Goal: Communication & Community: Answer question/provide support

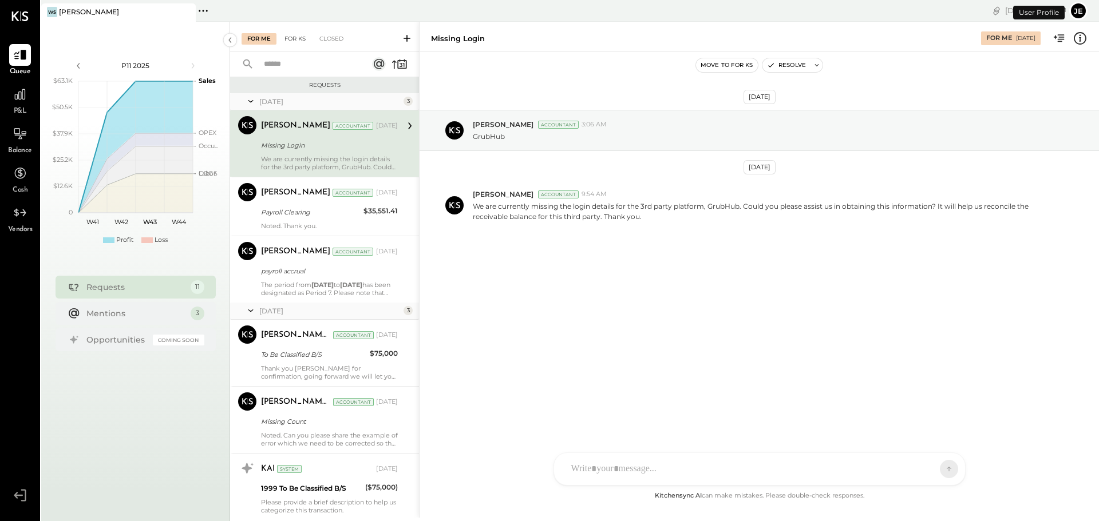
click at [292, 38] on div "For KS" at bounding box center [295, 38] width 33 height 11
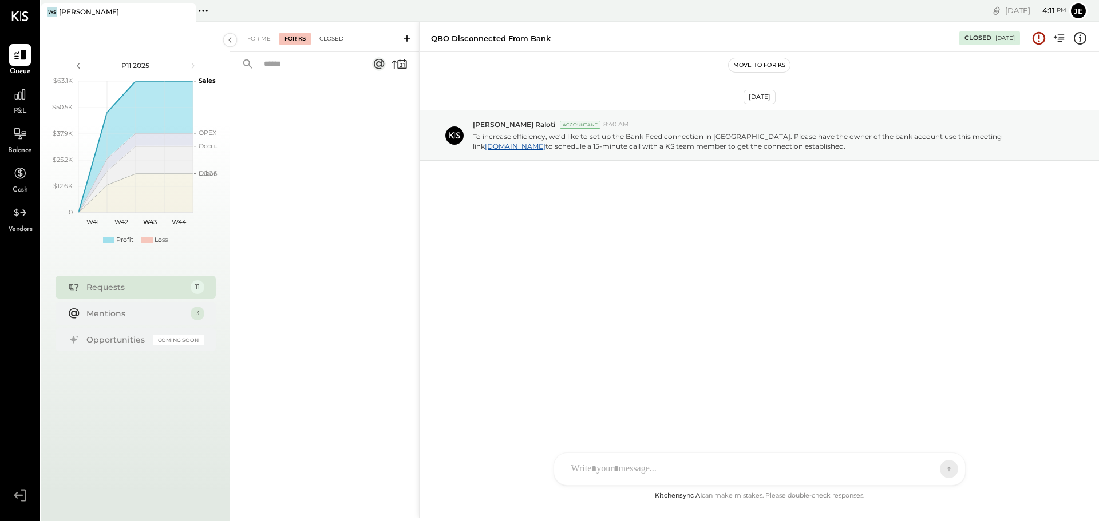
click at [336, 38] on div "Closed" at bounding box center [331, 38] width 35 height 11
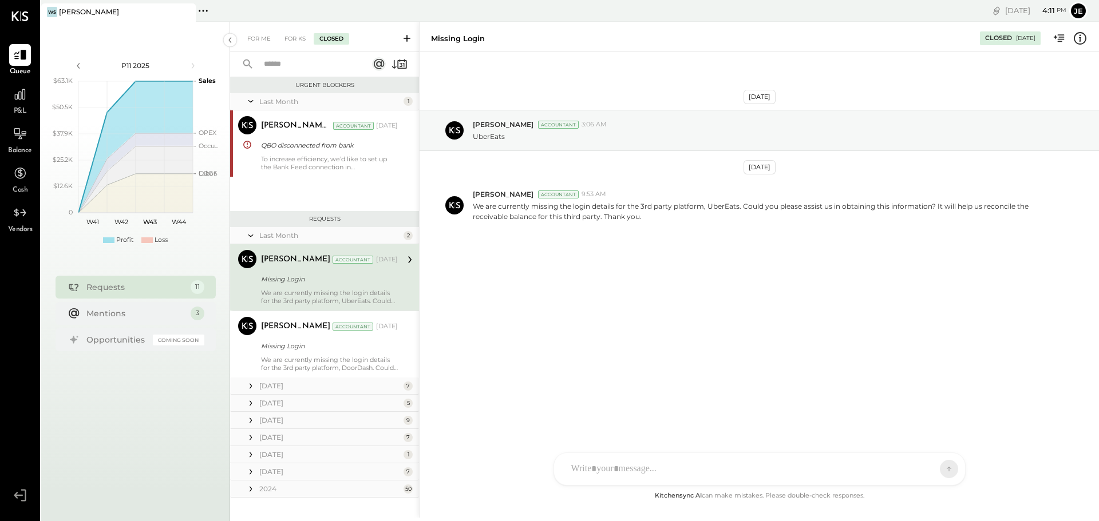
click at [297, 46] on div "For Me For KS Closed" at bounding box center [324, 37] width 189 height 30
click at [292, 39] on div "For KS" at bounding box center [295, 38] width 33 height 11
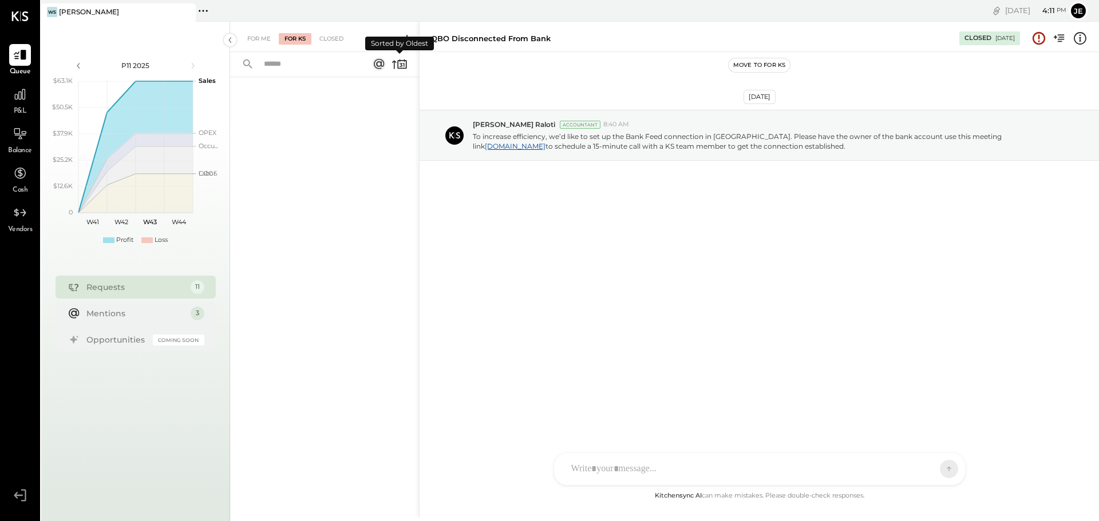
click at [398, 66] on icon at bounding box center [401, 64] width 9 height 9
click at [395, 68] on icon at bounding box center [394, 64] width 5 height 9
click at [246, 40] on div "For Me" at bounding box center [259, 38] width 35 height 11
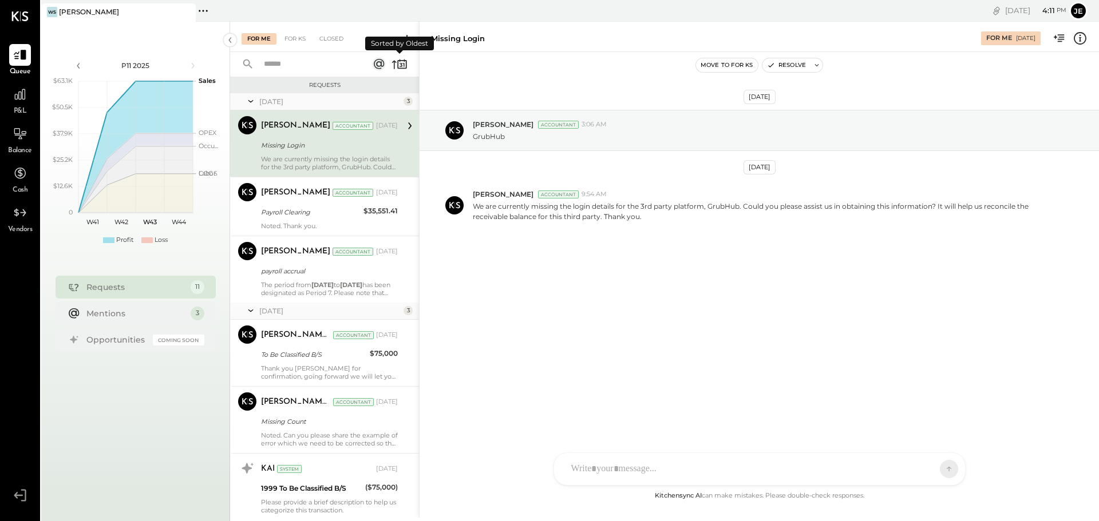
click at [396, 67] on icon at bounding box center [400, 64] width 16 height 16
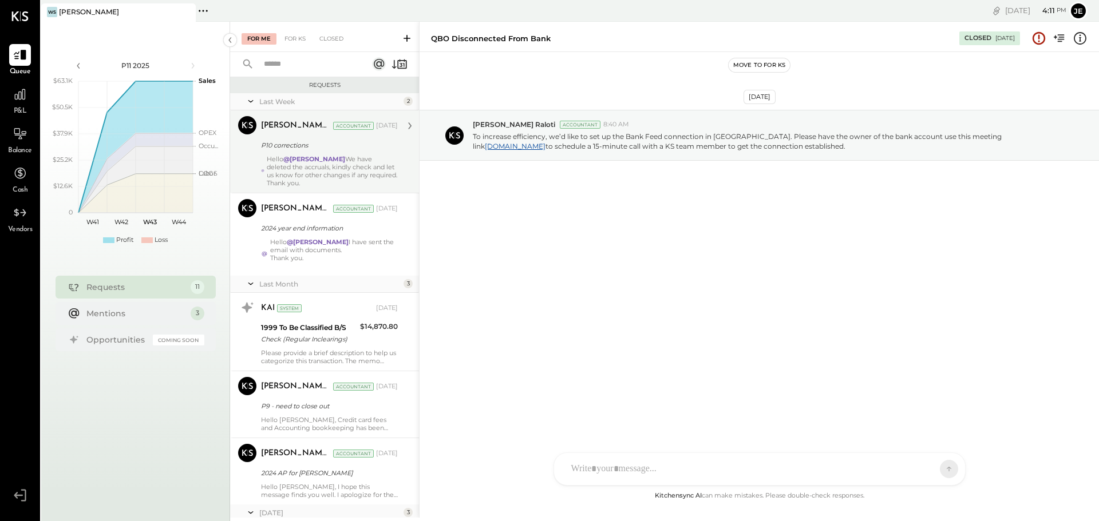
click at [352, 166] on div "Hello @[PERSON_NAME] We have deleted the accruals, kindly check and let us know…" at bounding box center [332, 171] width 131 height 32
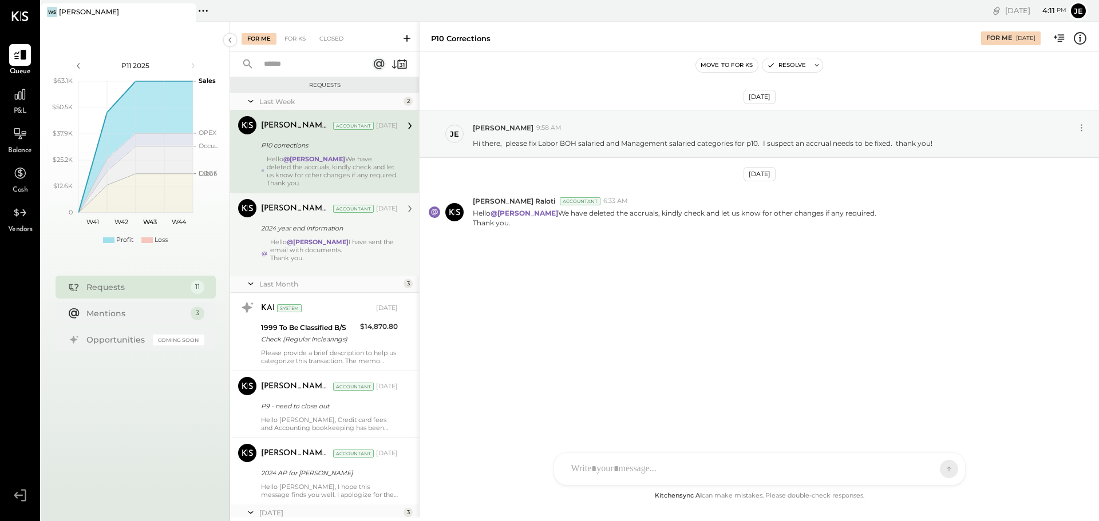
click at [329, 250] on div "Hello @[PERSON_NAME] I have sent the email with documents. Thank you." at bounding box center [334, 254] width 128 height 32
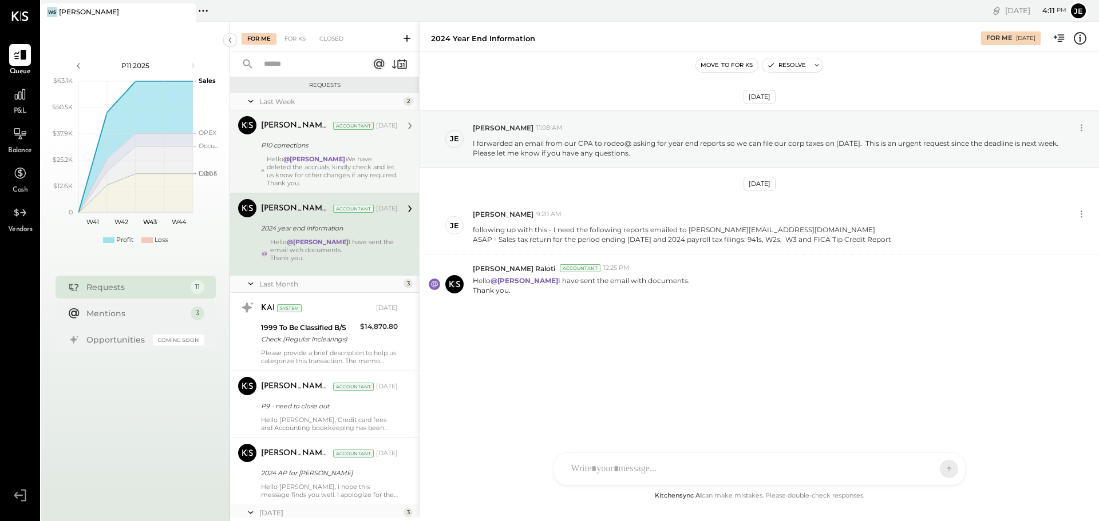
click at [300, 155] on strong "@[PERSON_NAME]" at bounding box center [314, 159] width 62 height 8
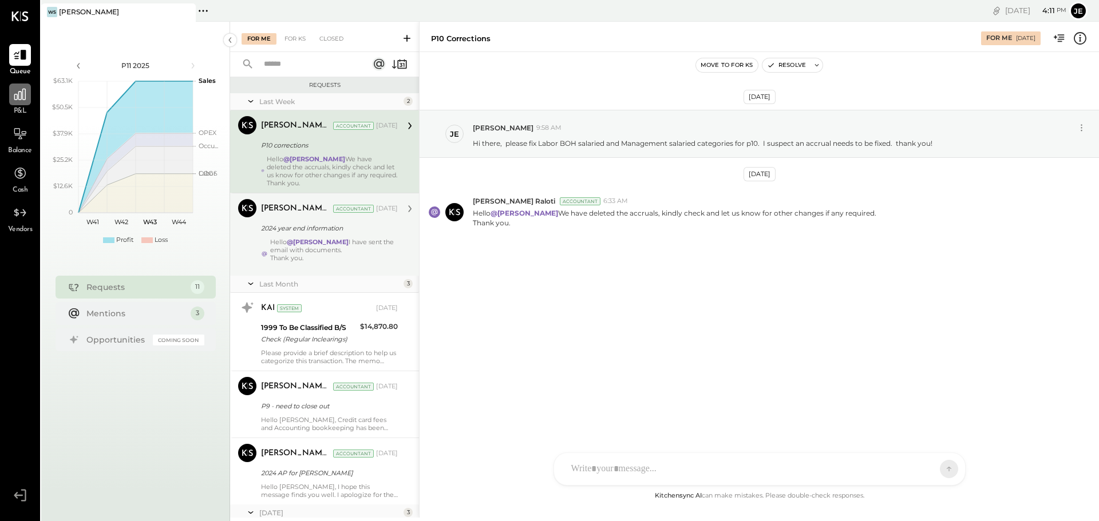
click at [15, 98] on icon at bounding box center [19, 94] width 11 height 11
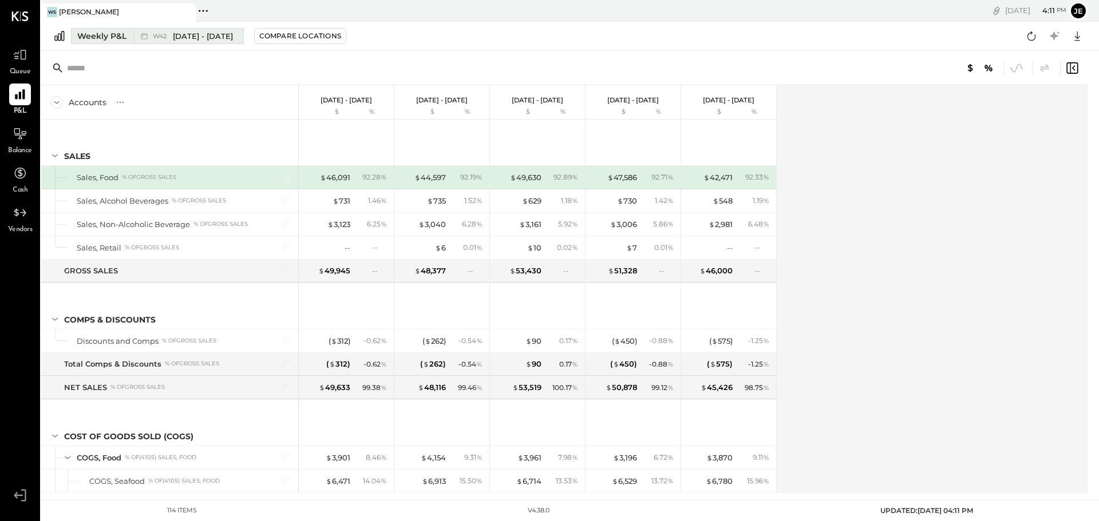
click at [89, 33] on div "Weekly P&L" at bounding box center [101, 35] width 49 height 11
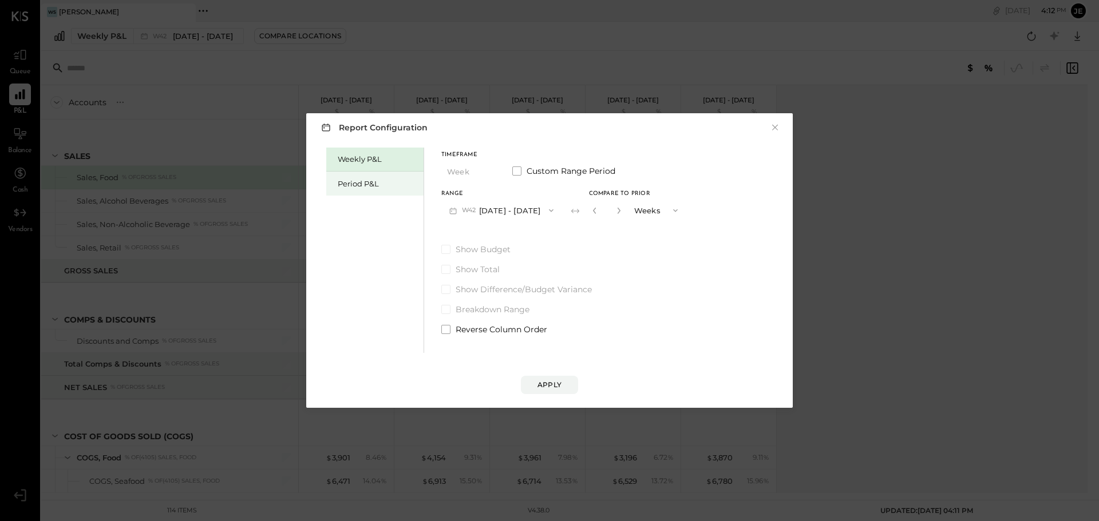
click at [395, 184] on div "Period P&L" at bounding box center [378, 184] width 80 height 11
click at [532, 210] on button "P11 [DATE] - [DATE]" at bounding box center [499, 210] width 116 height 21
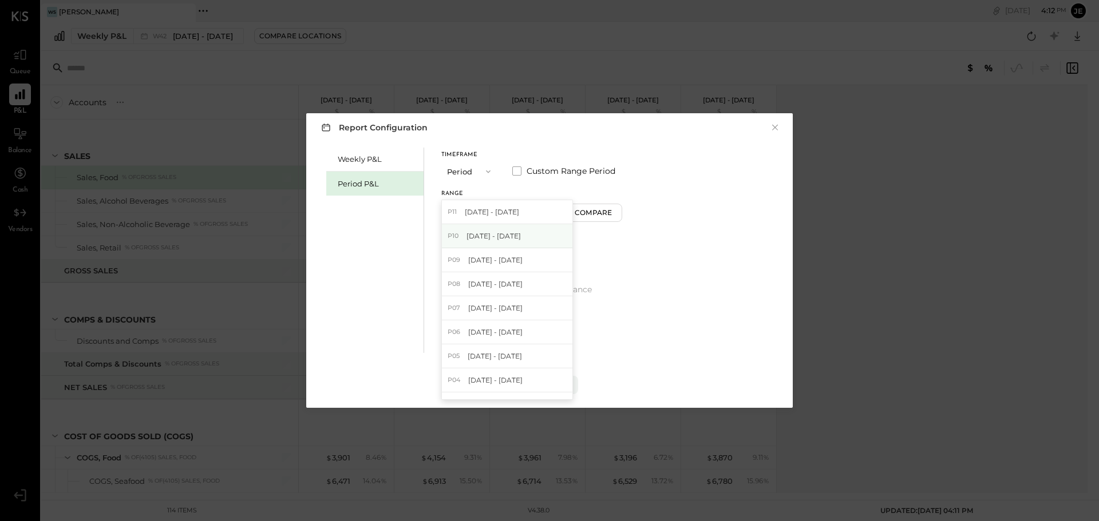
click at [514, 240] on span "[DATE] - [DATE]" at bounding box center [493, 236] width 54 height 10
click at [609, 212] on div "Compare" at bounding box center [594, 213] width 37 height 10
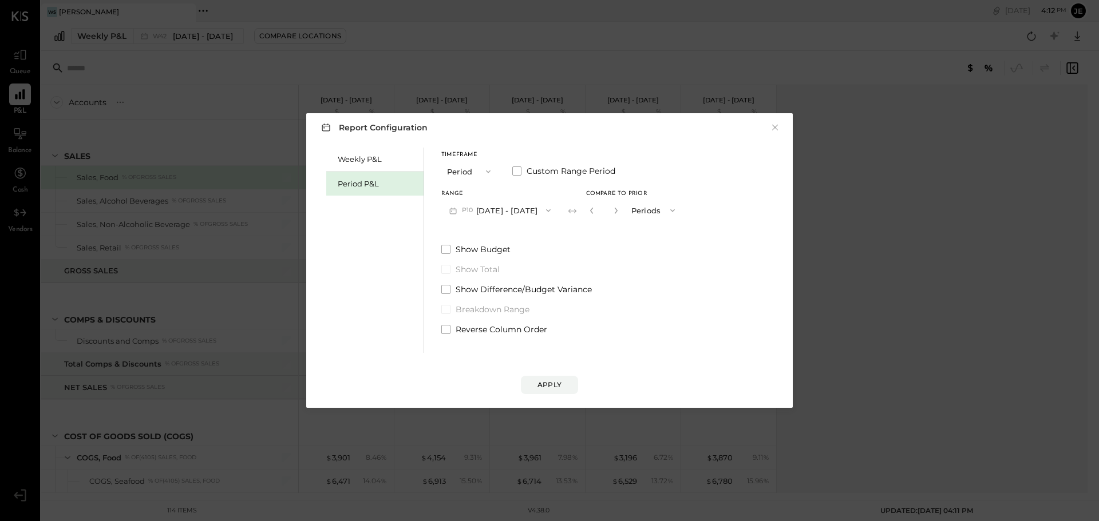
click at [612, 205] on div "*" at bounding box center [603, 210] width 35 height 21
click at [612, 205] on button "button" at bounding box center [615, 210] width 9 height 13
type input "*"
click at [551, 385] on div "Apply" at bounding box center [549, 385] width 24 height 10
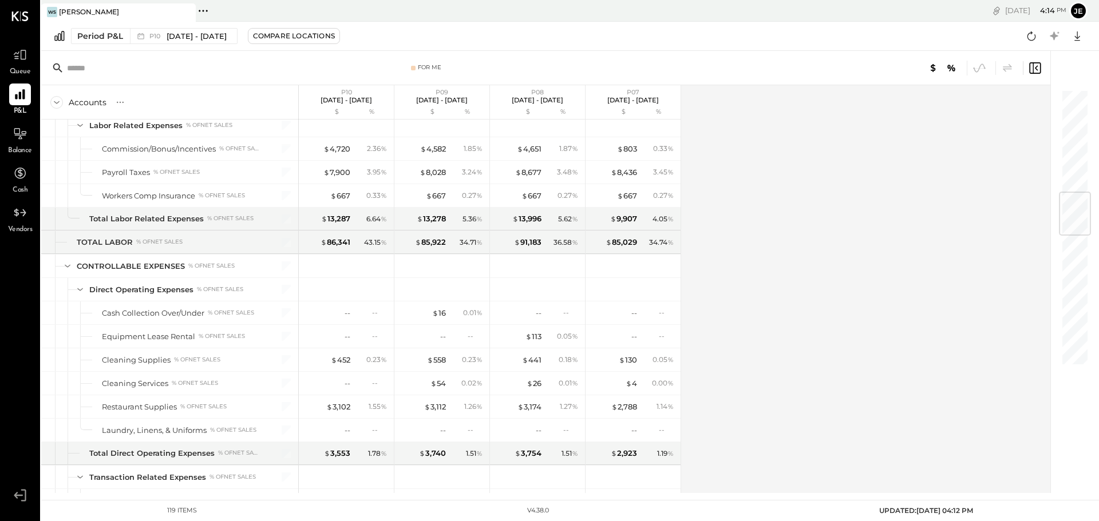
scroll to position [864, 0]
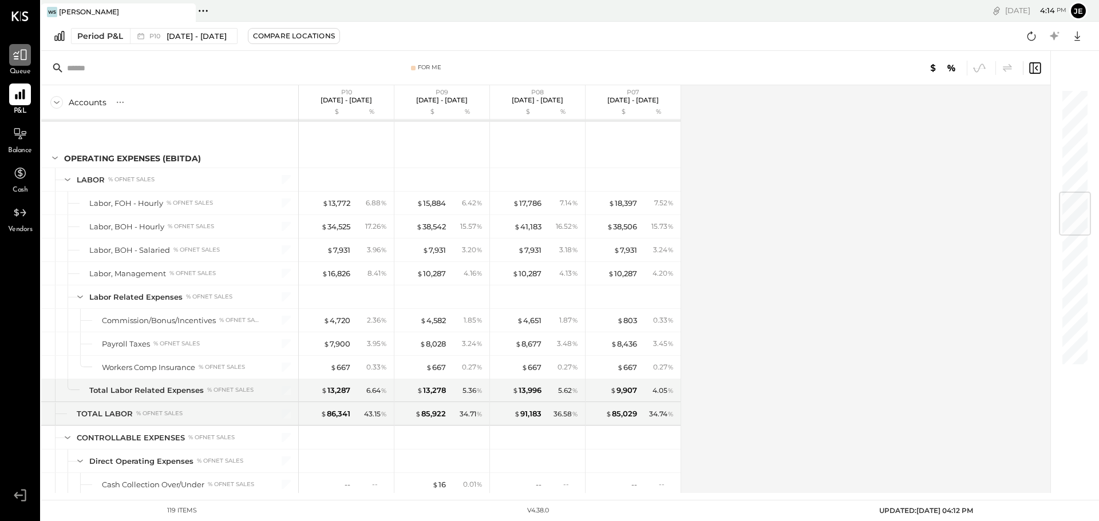
click at [19, 58] on icon at bounding box center [20, 55] width 15 height 15
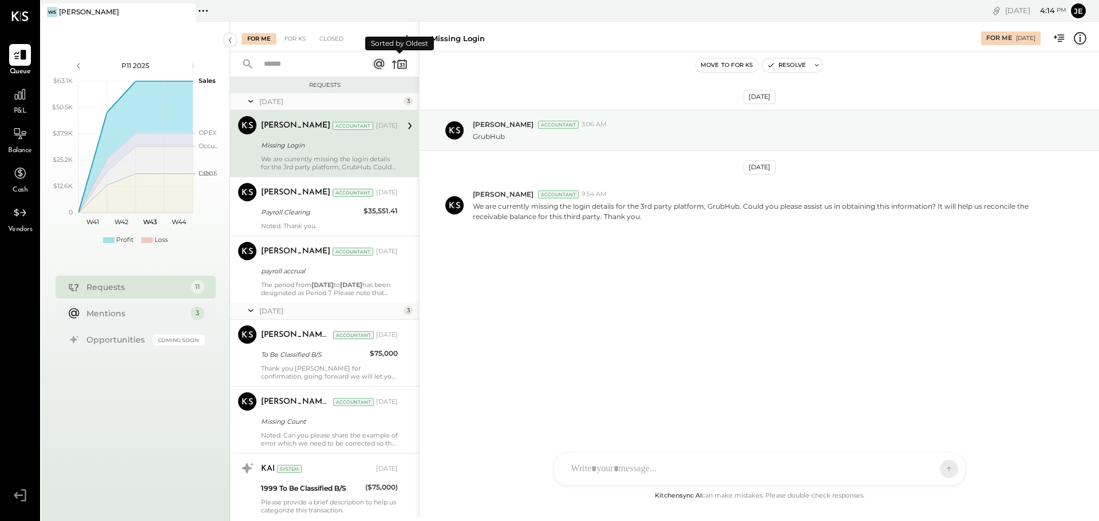
click at [400, 64] on icon at bounding box center [400, 64] width 16 height 16
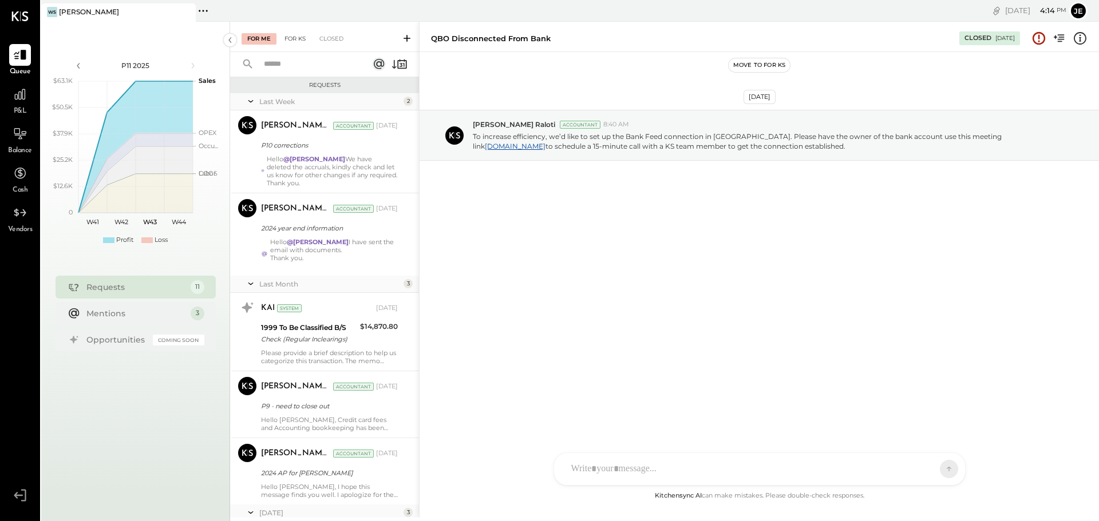
click at [299, 38] on div "For KS" at bounding box center [295, 38] width 33 height 11
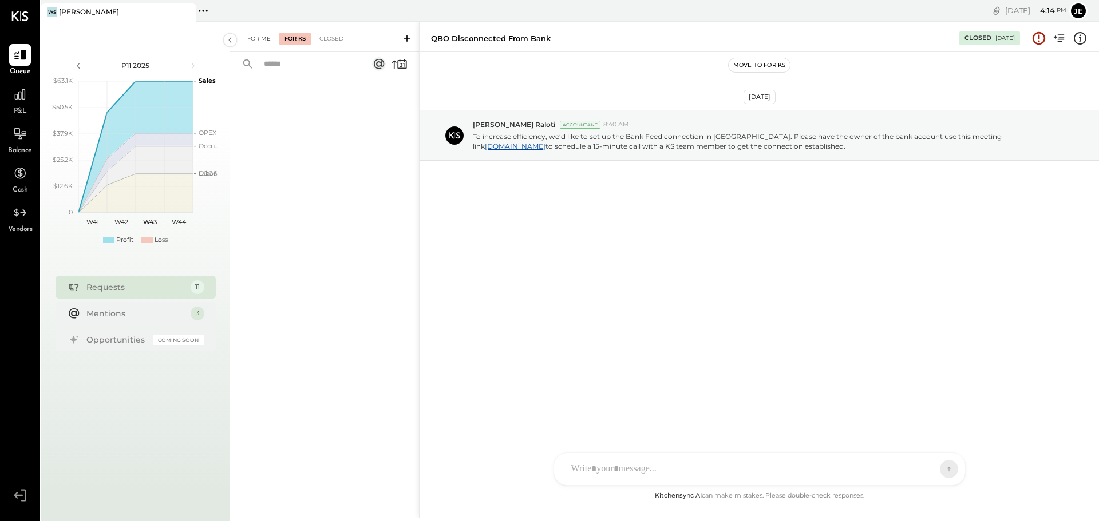
click at [256, 34] on div "For Me" at bounding box center [259, 38] width 35 height 11
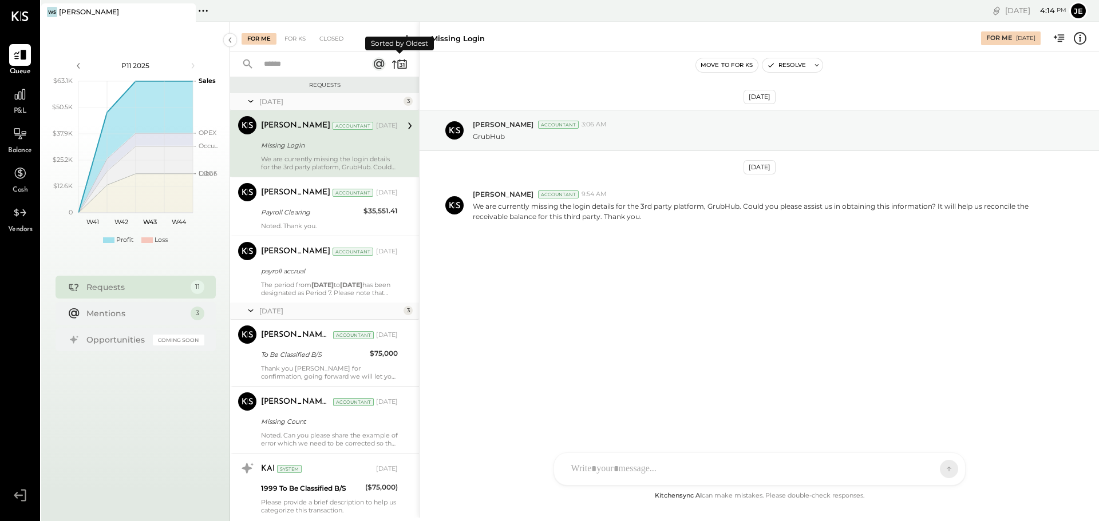
click at [396, 64] on icon at bounding box center [400, 64] width 16 height 16
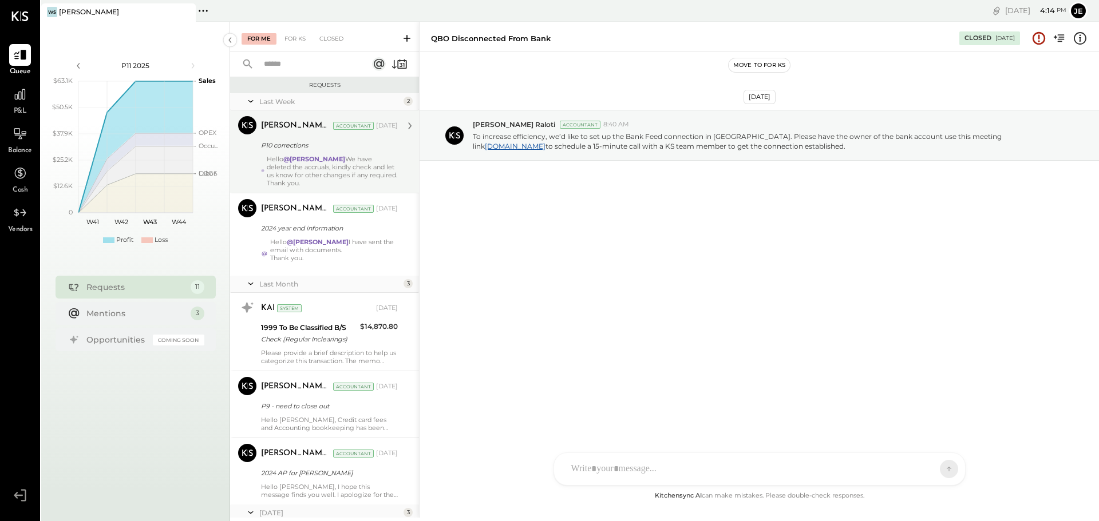
click at [297, 152] on div "[PERSON_NAME] Raloti Accountant [DATE] P10 corrections Hello @[PERSON_NAME] We …" at bounding box center [329, 151] width 137 height 71
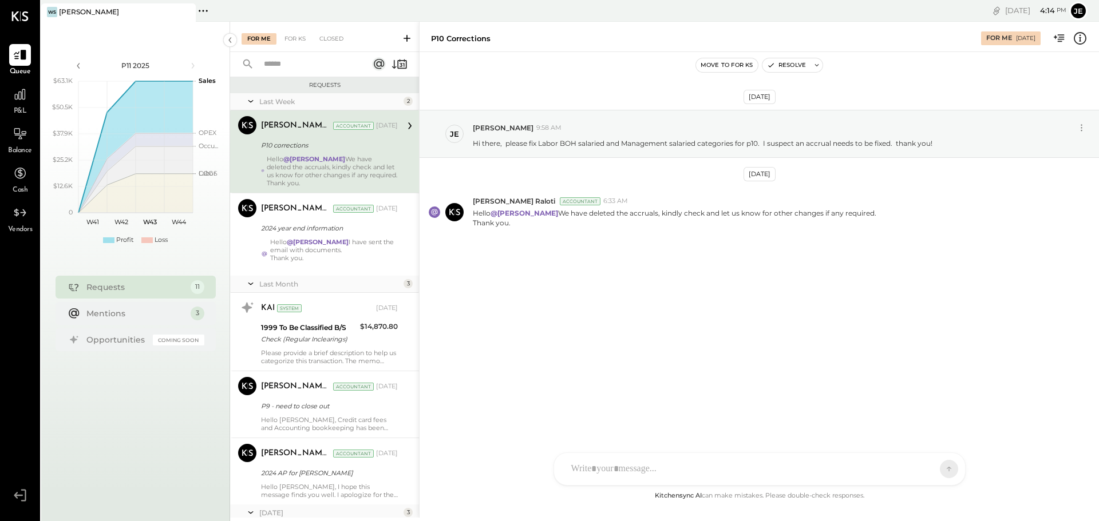
click at [614, 477] on div "UM [PERSON_NAME] [PERSON_NAME] J [PERSON_NAME] Use Shift + Return to send the m…" at bounding box center [759, 469] width 412 height 33
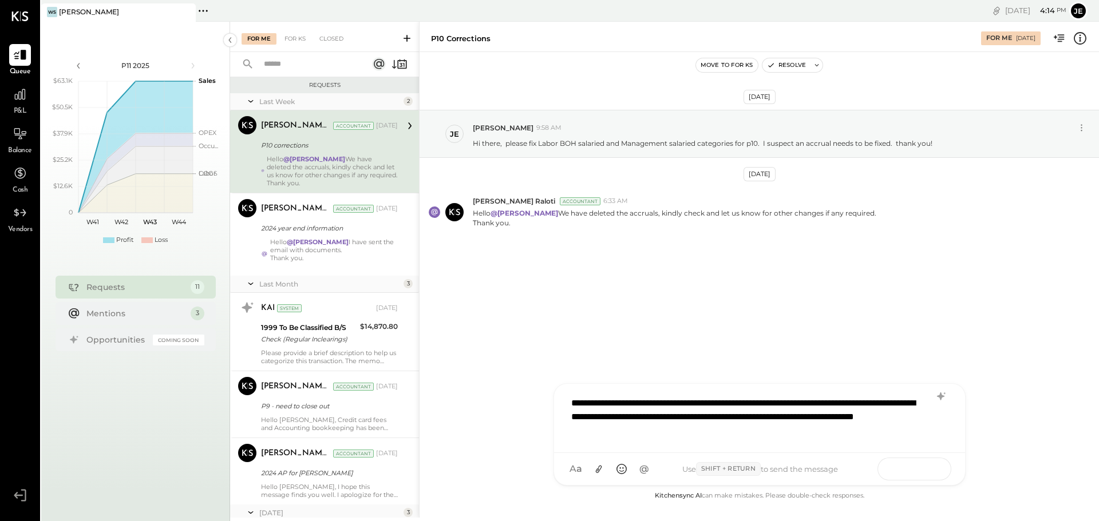
drag, startPoint x: 933, startPoint y: 471, endPoint x: 927, endPoint y: 463, distance: 9.8
click at [933, 471] on button at bounding box center [927, 468] width 42 height 17
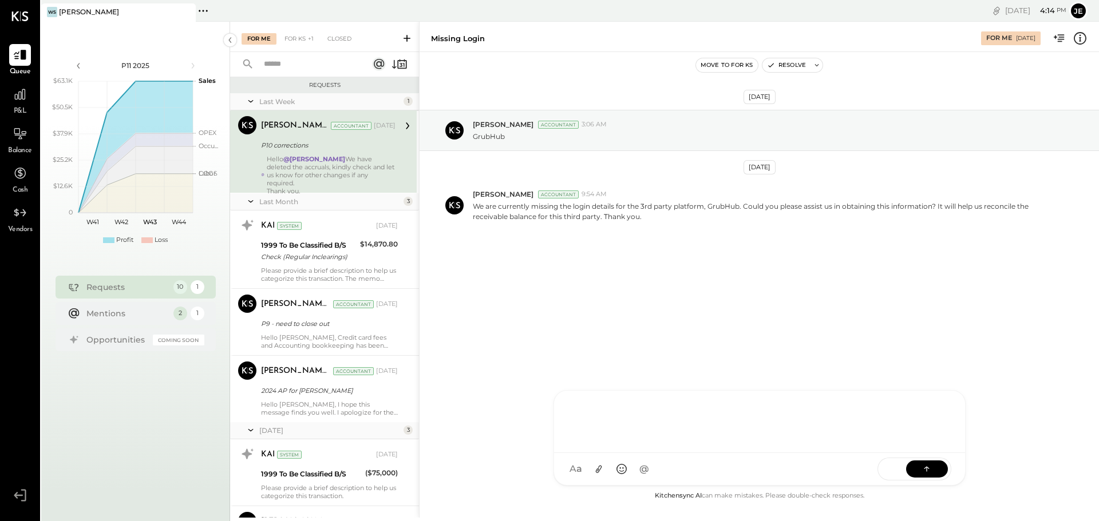
scroll to position [362, 0]
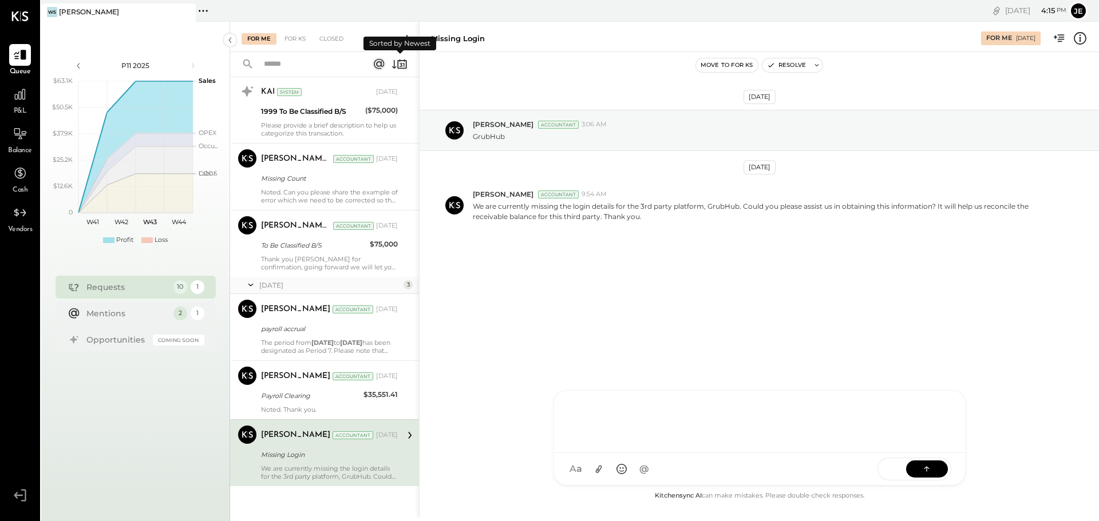
click at [393, 62] on icon at bounding box center [400, 64] width 16 height 16
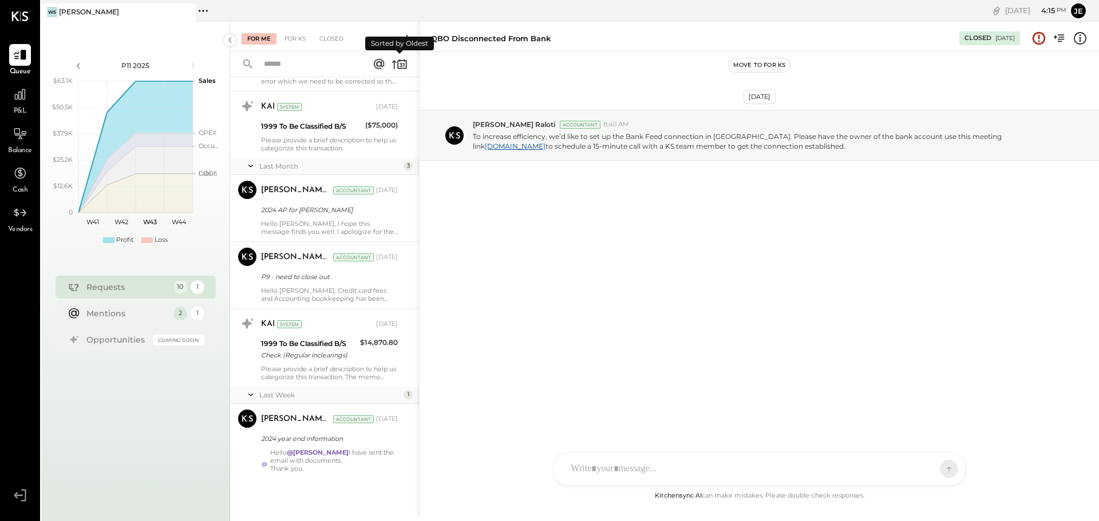
click at [393, 62] on icon at bounding box center [394, 65] width 5 height 9
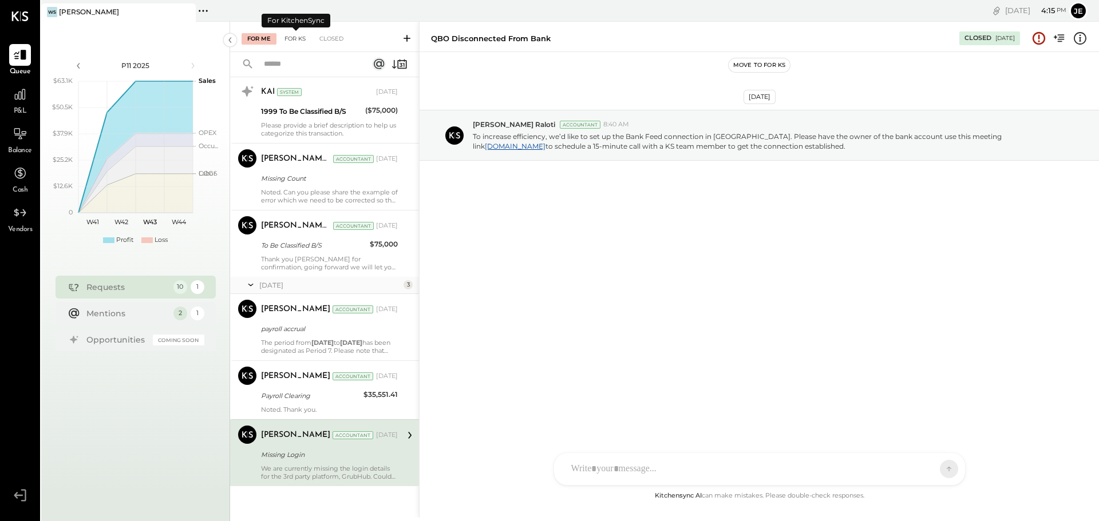
click at [294, 38] on div "For KS" at bounding box center [295, 38] width 33 height 11
